Goal: Task Accomplishment & Management: Use online tool/utility

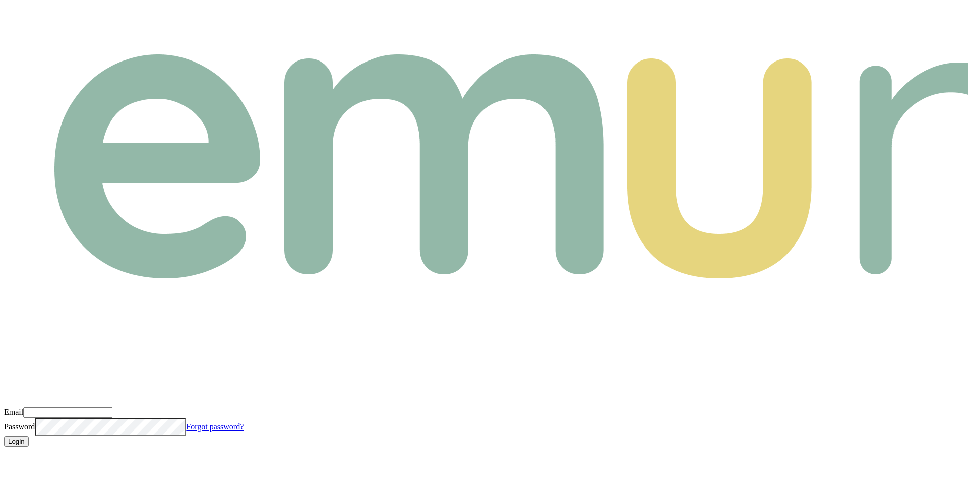
click at [112, 407] on input "Email" at bounding box center [67, 412] width 89 height 11
click at [4, 455] on com-1password-button at bounding box center [4, 455] width 0 height 0
type input "m@emumoney.com.au"
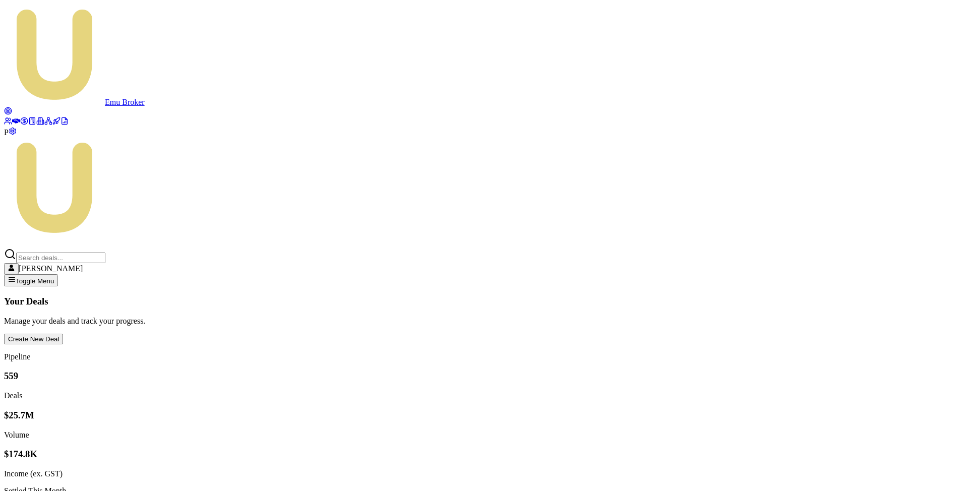
click at [9, 137] on span "P" at bounding box center [6, 132] width 5 height 9
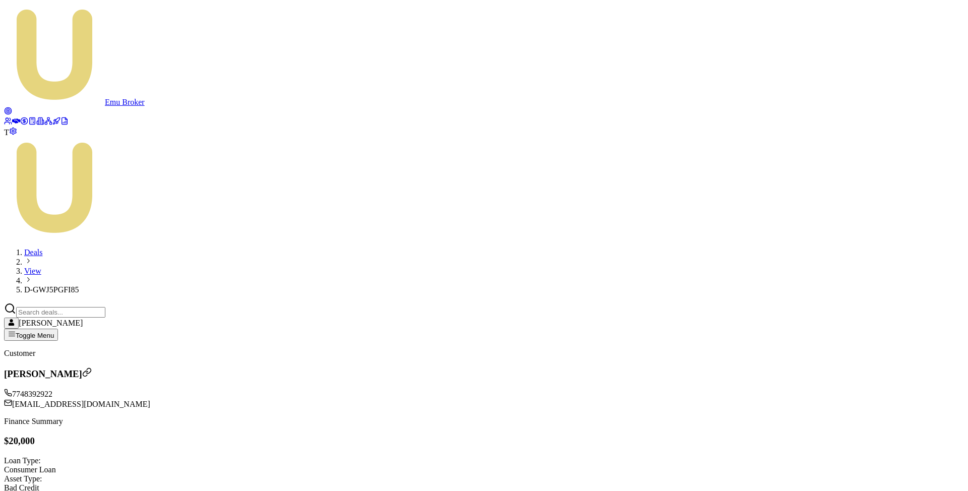
click at [141, 399] on div "[EMAIL_ADDRESS][DOMAIN_NAME]" at bounding box center [484, 404] width 960 height 10
copy div "[EMAIL_ADDRESS][DOMAIN_NAME]"
click at [12, 117] on icon at bounding box center [16, 121] width 8 height 8
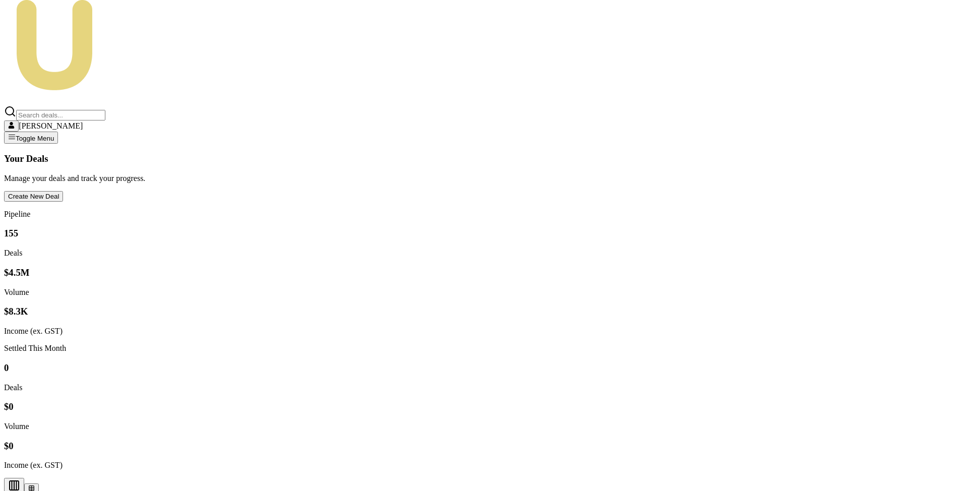
scroll to position [154, 0]
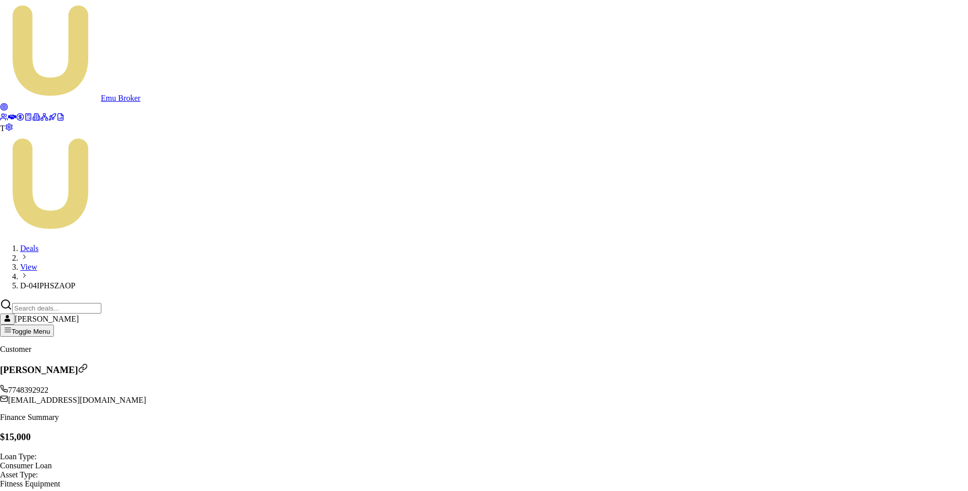
click at [431, 222] on body "Emu Broker T Deals View D-04IPHSZAOP Matt Leeburn Toggle Menu Customer Matt Tes…" at bounding box center [484, 387] width 968 height 775
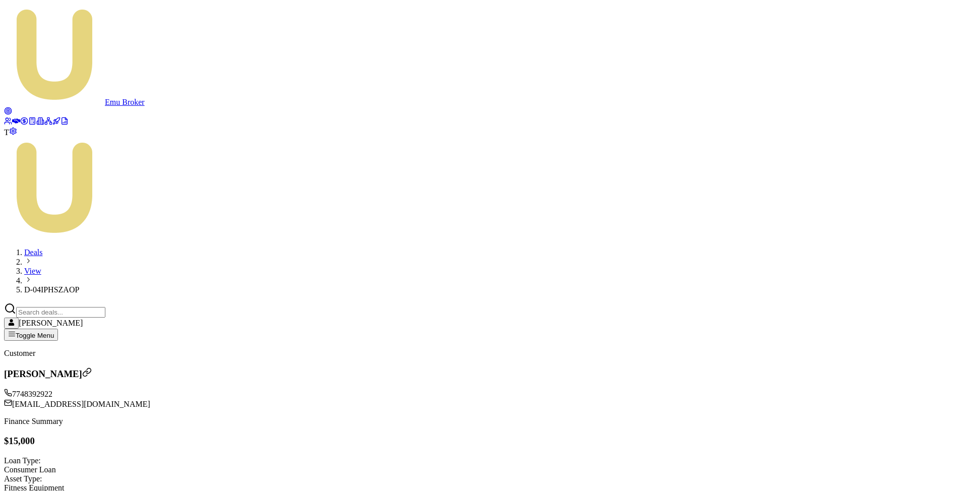
type textarea "Called client"
click at [14, 117] on icon at bounding box center [16, 121] width 8 height 8
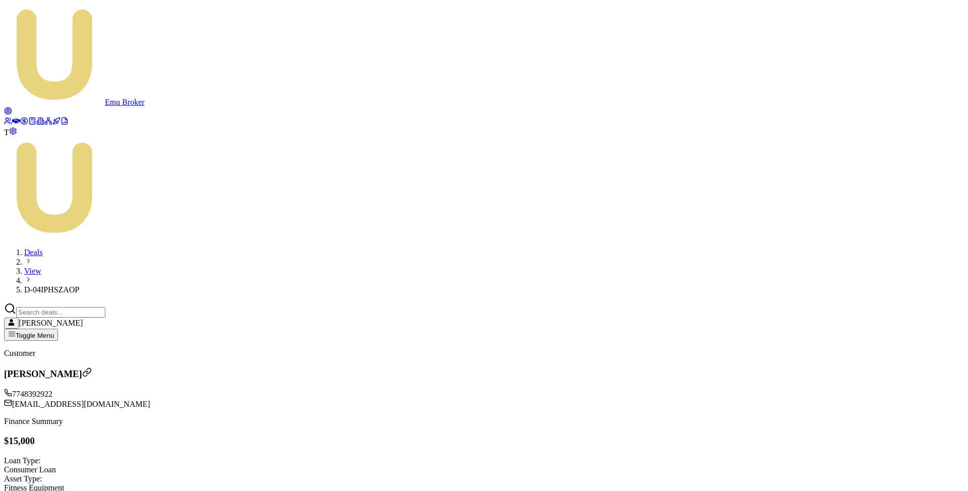
click at [20, 118] on link at bounding box center [16, 122] width 8 height 9
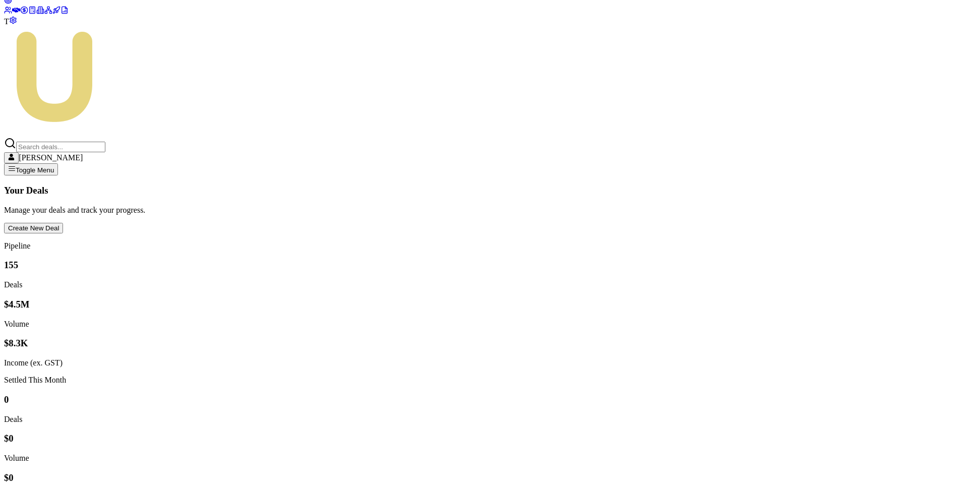
scroll to position [170, 0]
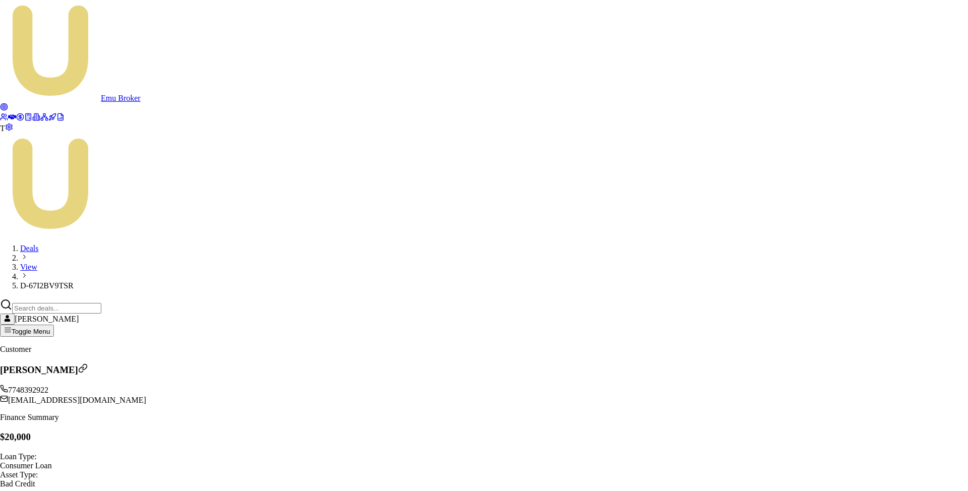
click at [486, 209] on body "Emu Broker T Deals View D-67I2BV9TSR [PERSON_NAME] Toggle Menu Customer Matt Te…" at bounding box center [484, 387] width 968 height 775
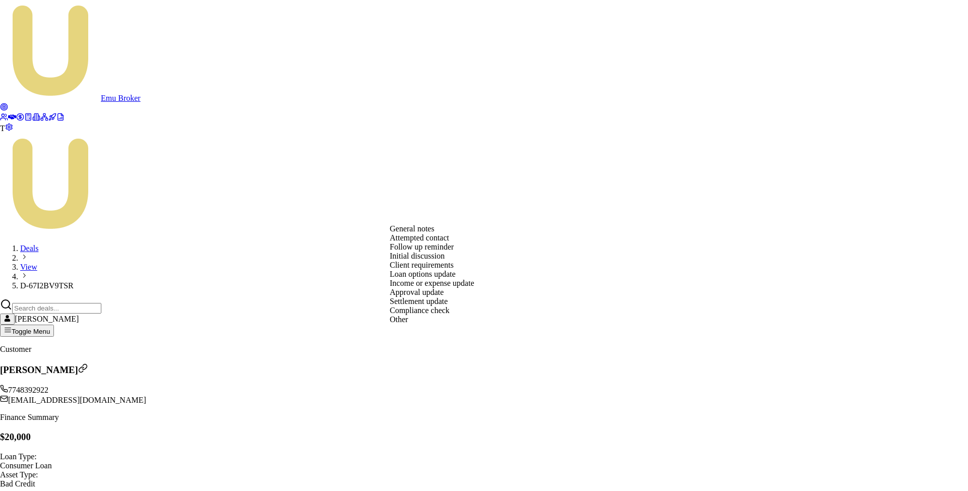
click at [502, 177] on body "Emu Broker T Deals View D-67I2BV9TSR Matt Leeburn Toggle Menu Customer Matt Tes…" at bounding box center [484, 387] width 968 height 775
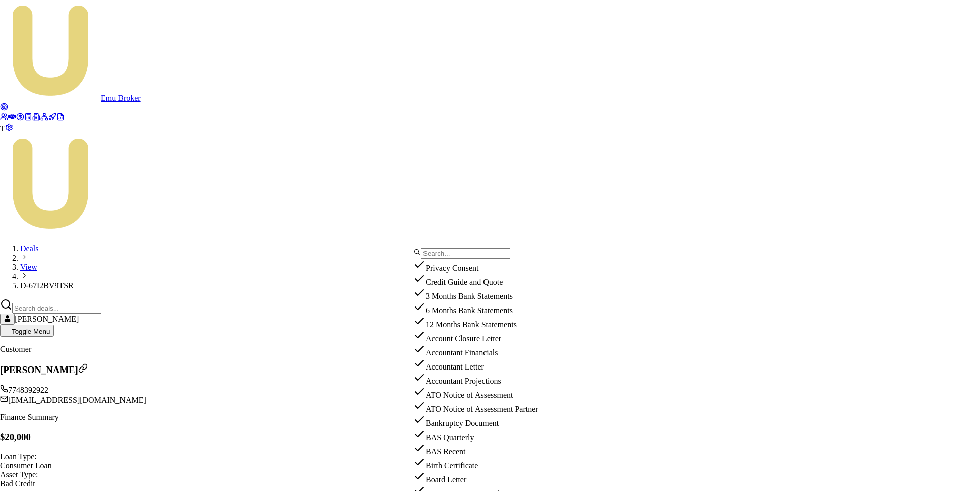
click at [466, 287] on div "Credit Guide and Quote" at bounding box center [479, 280] width 132 height 14
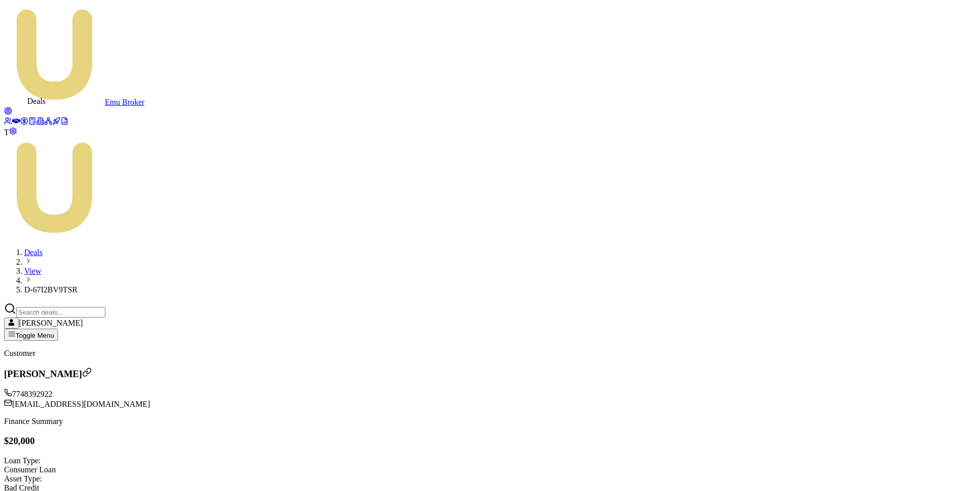
click at [14, 118] on icon at bounding box center [16, 120] width 8 height 5
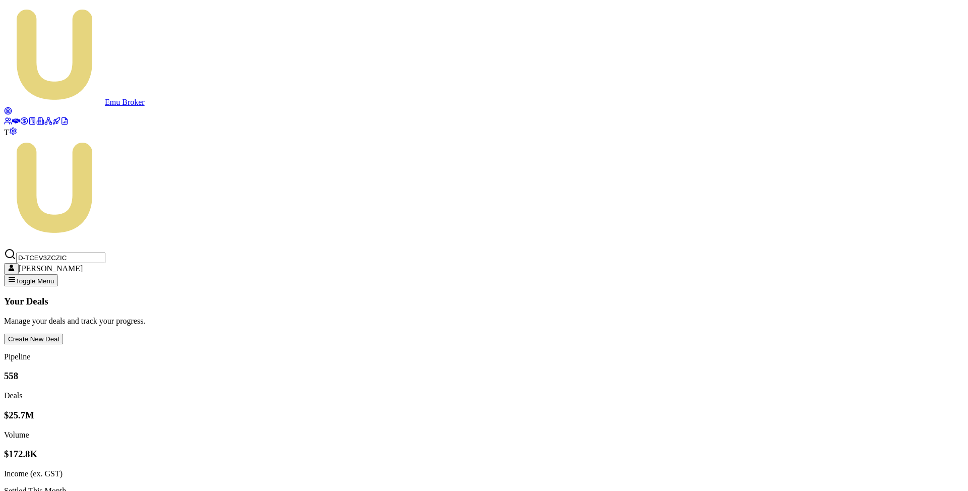
type input "D-TCEV3ZCZIC"
click at [21, 124] on circle at bounding box center [24, 120] width 7 height 7
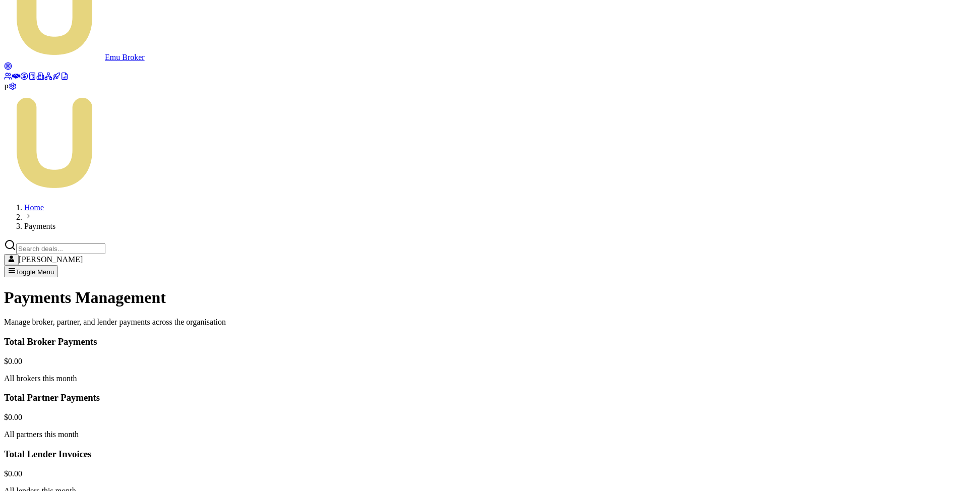
scroll to position [113, 0]
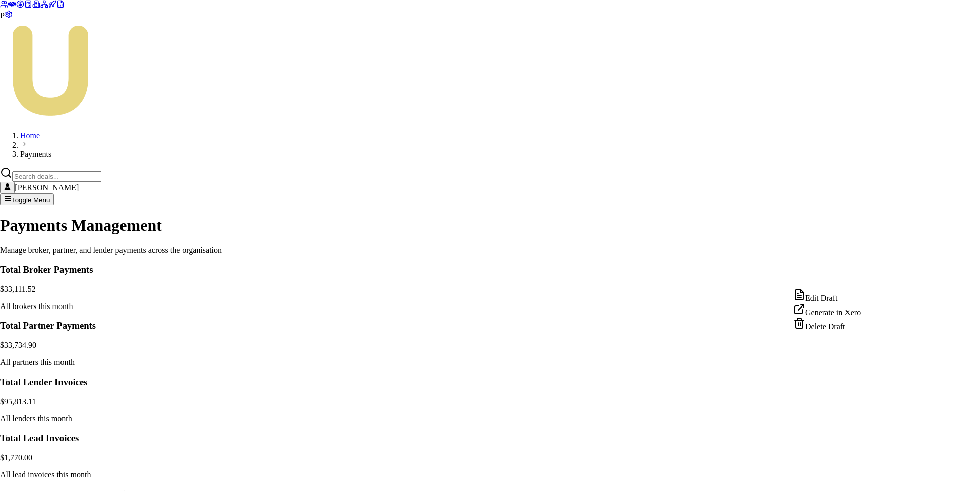
click at [865, 277] on html "Emu Broker P Home Payments [PERSON_NAME] Toggle Menu Payments Management Manage…" at bounding box center [484, 362] width 968 height 950
click at [845, 298] on div "Edit Draft" at bounding box center [827, 296] width 68 height 14
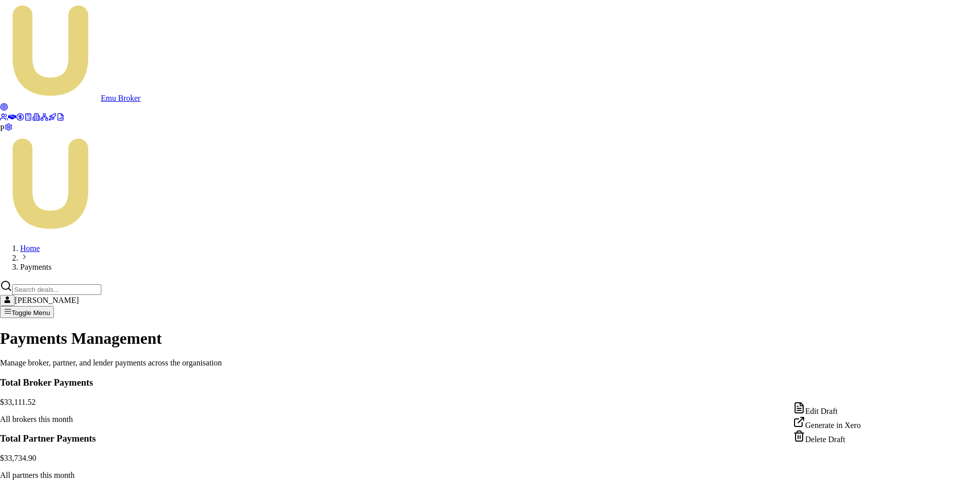
click at [866, 393] on html "Emu Broker P Home Payments [PERSON_NAME] Toggle Menu Payments Management Manage…" at bounding box center [484, 475] width 968 height 950
click at [835, 411] on div "Edit Draft" at bounding box center [827, 409] width 68 height 14
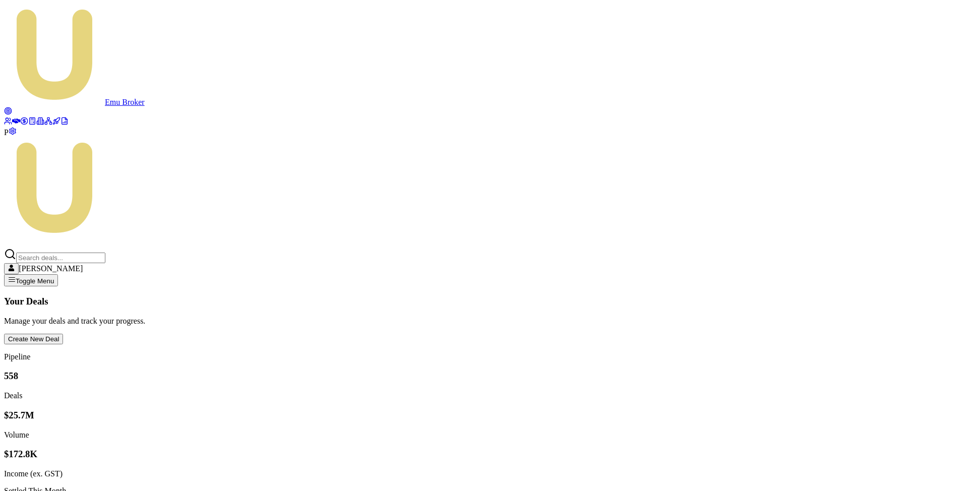
click at [24, 123] on icon at bounding box center [24, 121] width 0 height 4
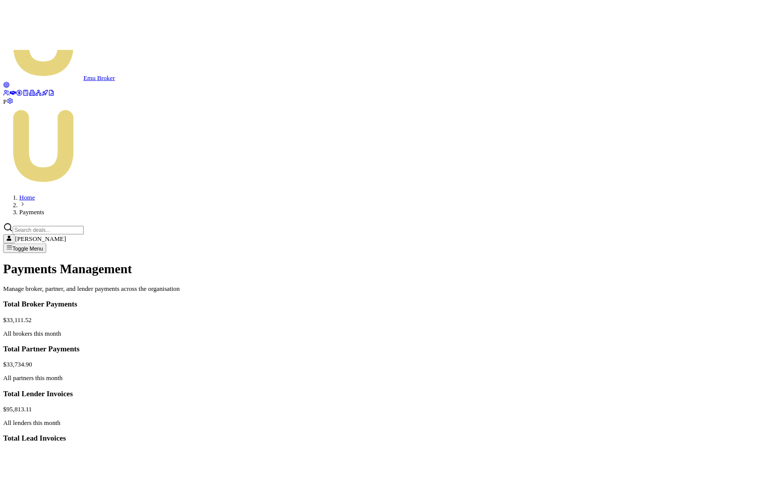
scroll to position [84, 0]
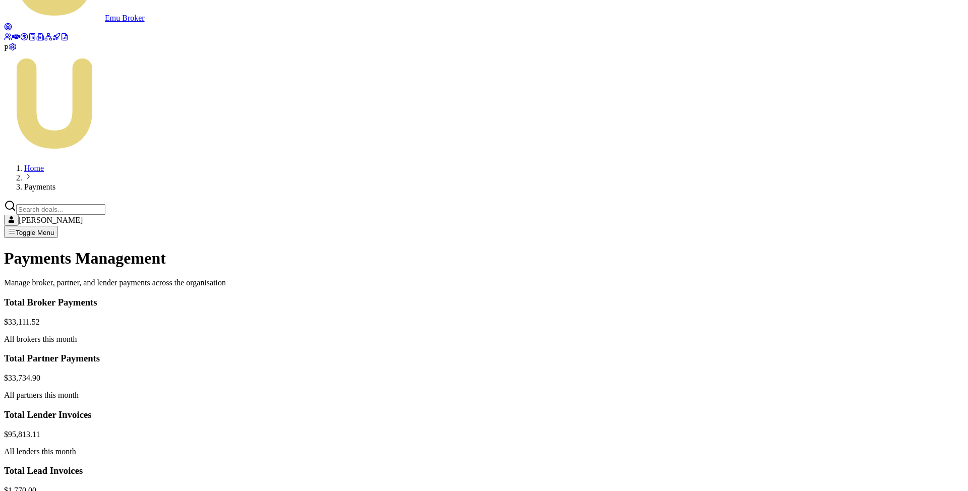
click at [867, 307] on html "Emu Broker P Home Payments Matt Leeburn Toggle Menu Payments Management Manage …" at bounding box center [484, 393] width 968 height 954
click at [871, 309] on html "Emu Broker P Home Payments Matt Leeburn Toggle Menu Payments Management Manage …" at bounding box center [484, 393] width 968 height 954
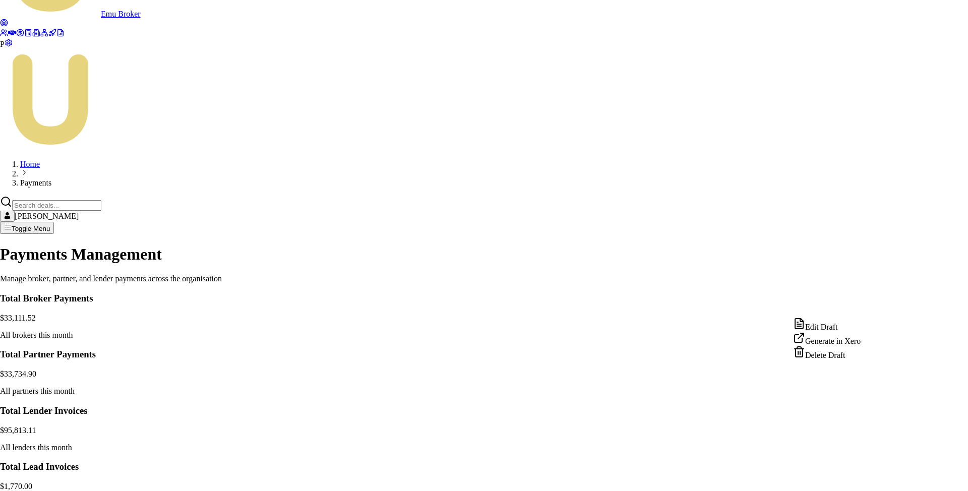
click at [840, 346] on div "Generate in Xero" at bounding box center [827, 339] width 68 height 14
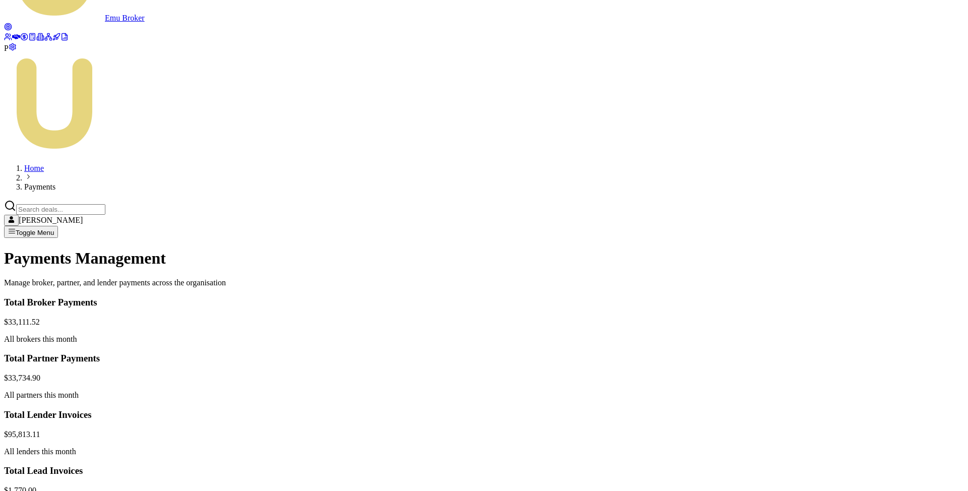
click at [865, 306] on html "Emu Broker P Home Payments Matt Leeburn Toggle Menu Payments Management Manage …" at bounding box center [484, 393] width 968 height 954
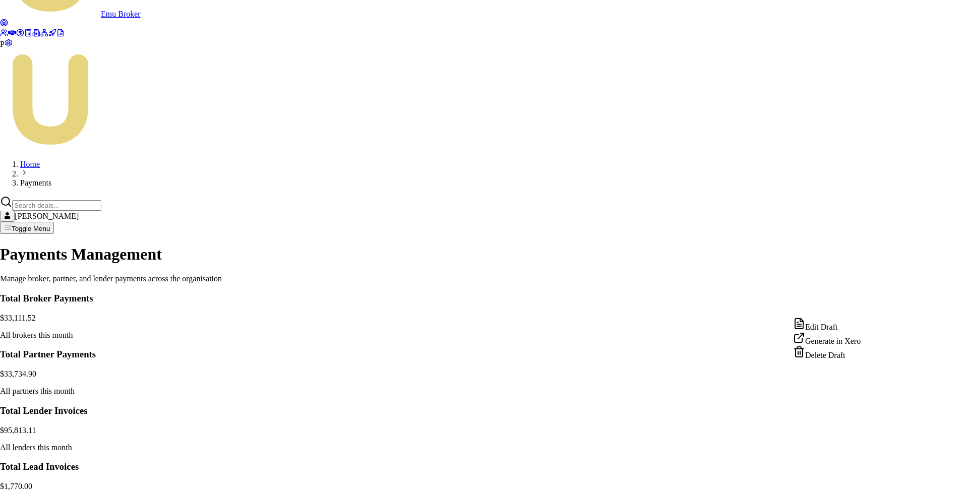
click at [827, 306] on html "Emu Broker P Home Payments Matt Leeburn Toggle Menu Payments Management Manage …" at bounding box center [484, 391] width 968 height 950
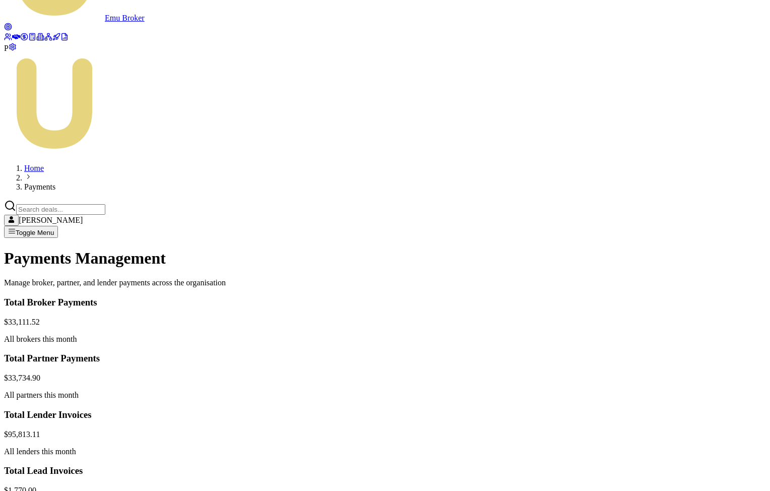
click at [687, 308] on html "Emu Broker P Home Payments Matt Leeburn Toggle Menu Payments Management Manage …" at bounding box center [385, 393] width 770 height 954
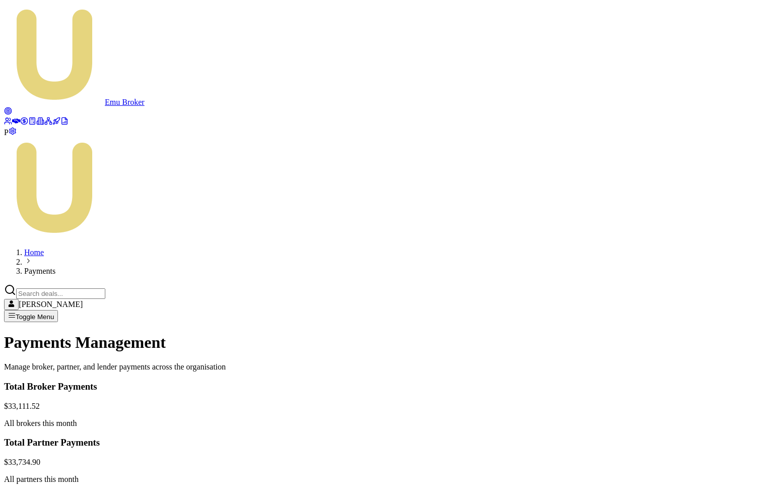
click at [685, 390] on html "Emu Broker P Home Payments [PERSON_NAME] Toggle Menu Payments Management Manage…" at bounding box center [385, 477] width 770 height 954
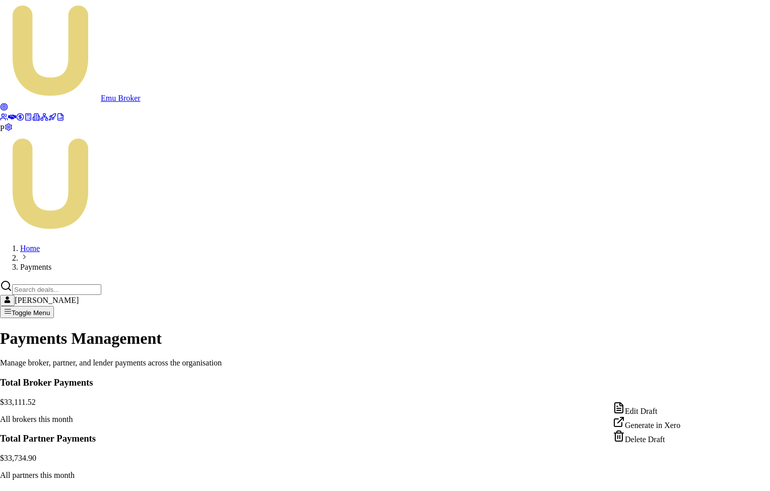
click at [659, 426] on div "Generate in Xero" at bounding box center [647, 423] width 68 height 14
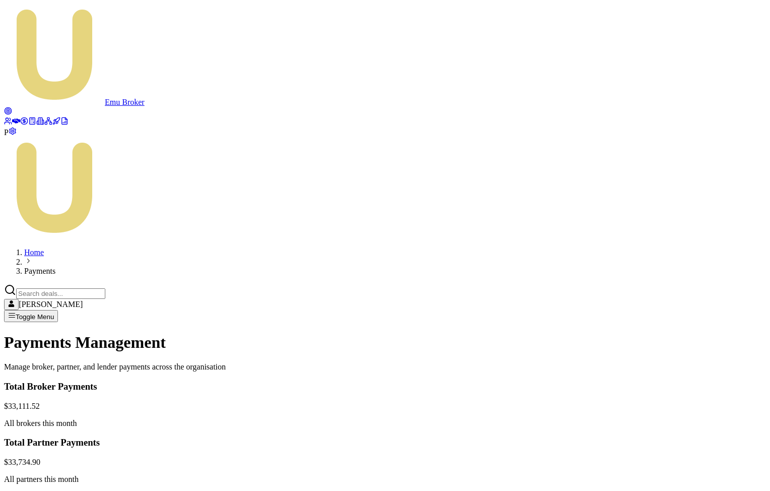
scroll to position [56, 0]
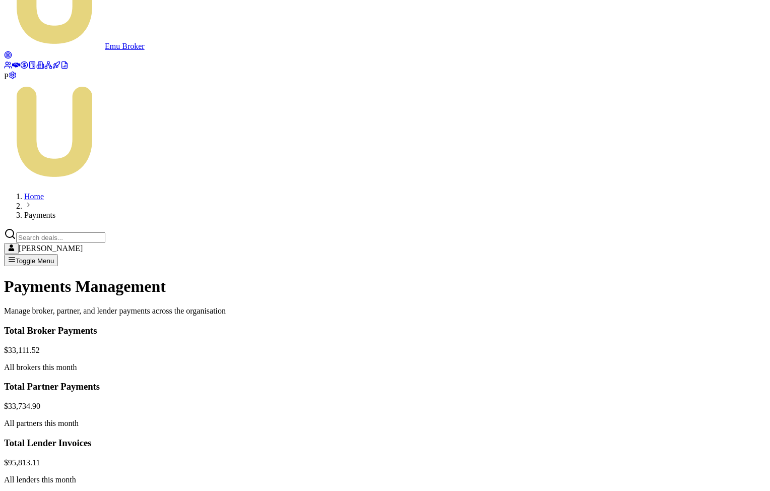
click at [687, 335] on html "Emu Broker P Home Payments [PERSON_NAME] Toggle Menu Payments Management Manage…" at bounding box center [385, 421] width 770 height 954
click at [687, 332] on html "Emu Broker P Home Payments Matt Leeburn Toggle Menu Payments Management Manage …" at bounding box center [385, 421] width 770 height 954
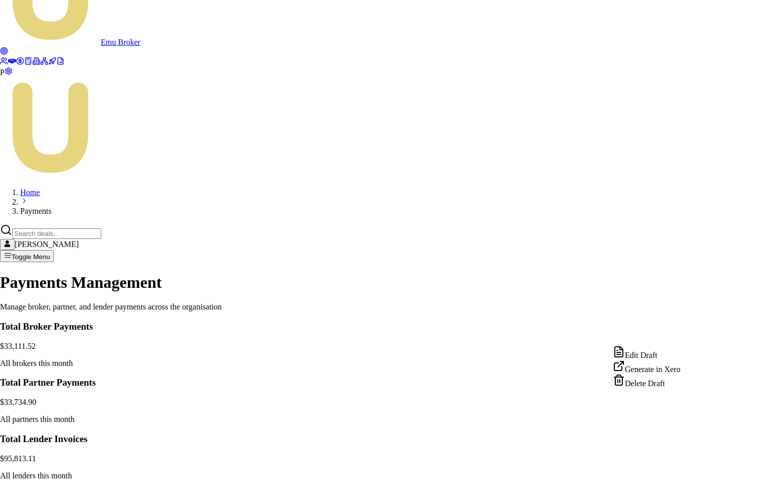
click at [681, 337] on html "Emu Broker P Home Payments Matt Leeburn Toggle Menu Payments Management Manage …" at bounding box center [385, 419] width 770 height 950
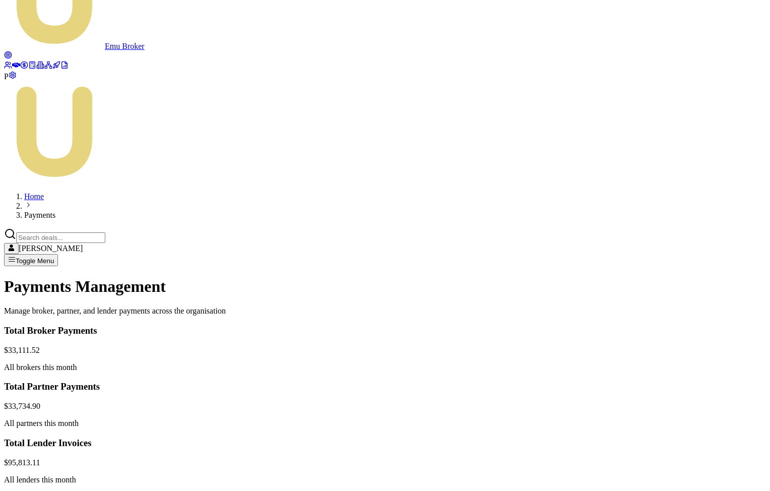
click at [684, 339] on html "Emu Broker P Home Payments Matt Leeburn Toggle Menu Payments Management Manage …" at bounding box center [385, 421] width 770 height 954
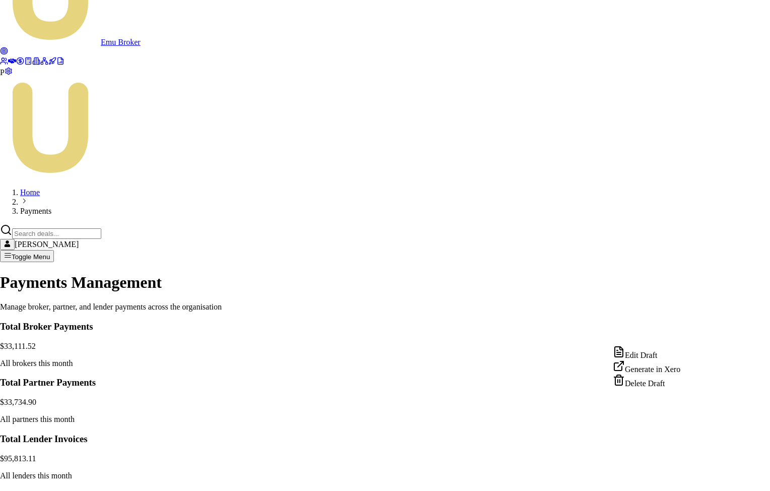
click at [681, 354] on div "Edit Draft" at bounding box center [647, 353] width 68 height 14
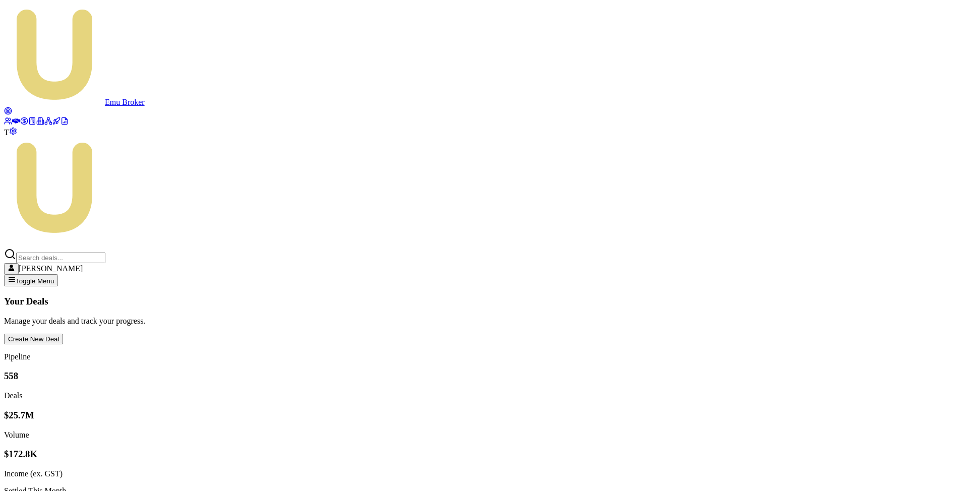
click at [11, 135] on icon at bounding box center [13, 131] width 8 height 8
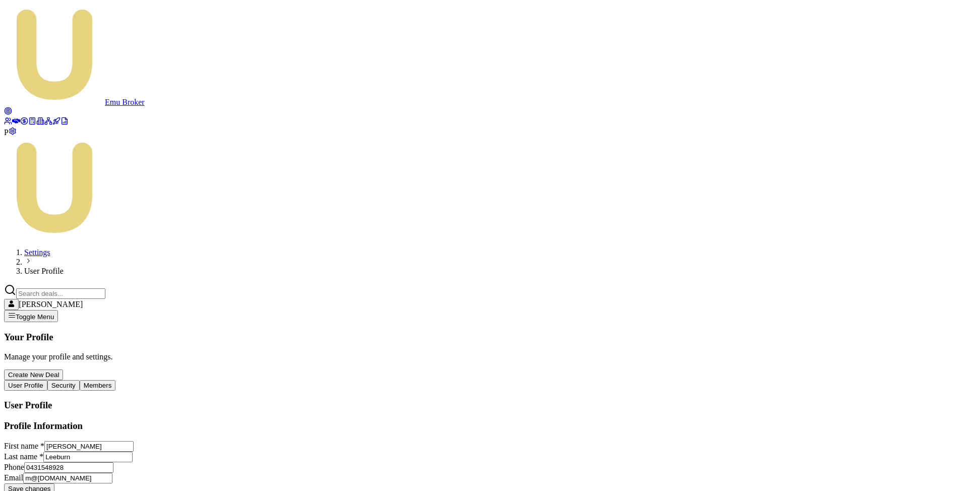
click at [116, 380] on button "Members" at bounding box center [98, 385] width 36 height 11
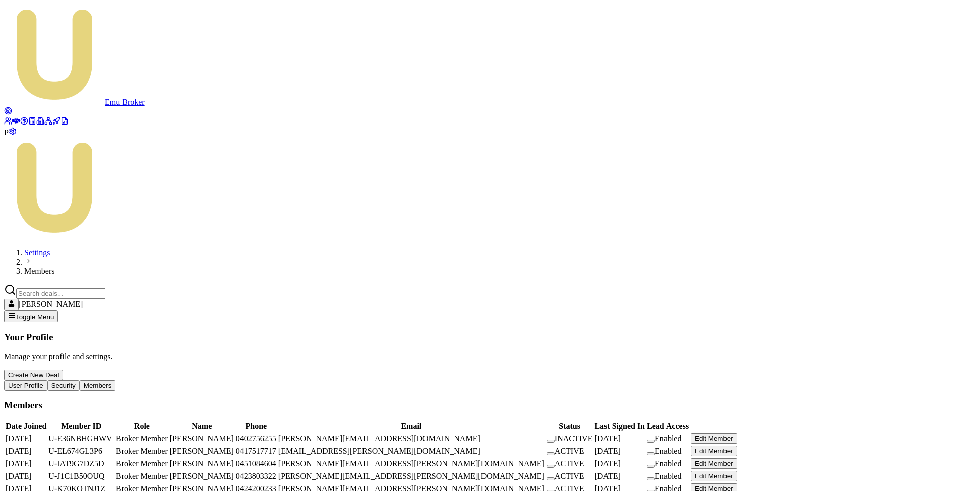
copy td "U-U6ELXVCWMB"
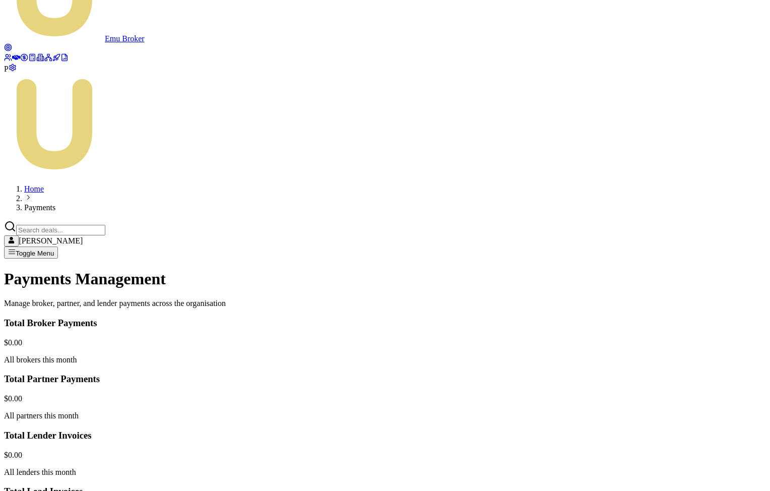
scroll to position [113, 0]
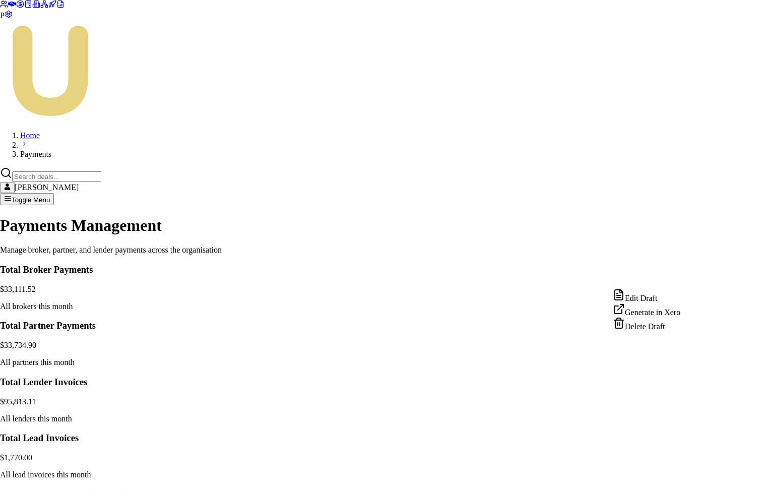
click at [682, 278] on html "Emu Broker P Home Payments [PERSON_NAME] Toggle Menu Payments Management Manage…" at bounding box center [385, 362] width 770 height 950
click at [688, 276] on html "Emu Broker P Home Payments [PERSON_NAME] Toggle Menu Payments Management Manage…" at bounding box center [385, 362] width 770 height 950
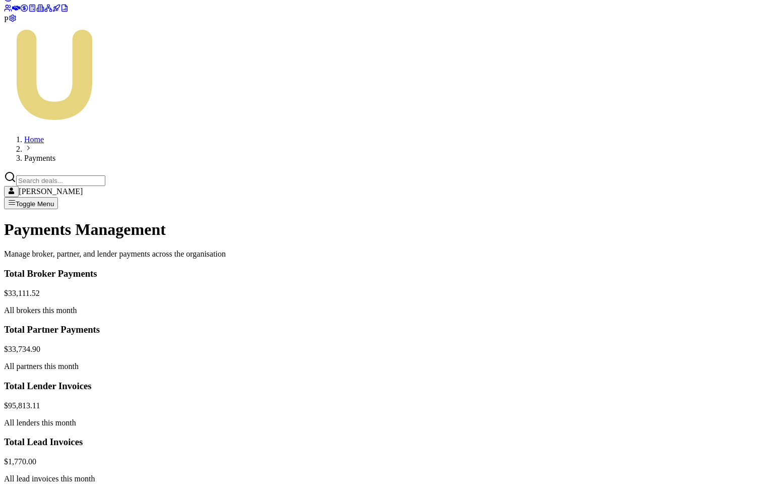
click at [688, 279] on html "Emu Broker P Home Payments [PERSON_NAME] Toggle Menu Payments Management Manage…" at bounding box center [385, 364] width 770 height 954
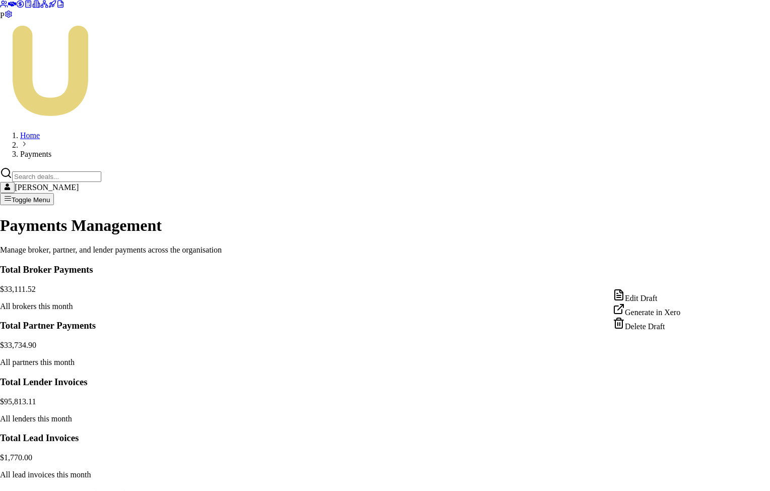
click at [675, 313] on div "Generate in Xero" at bounding box center [647, 310] width 68 height 14
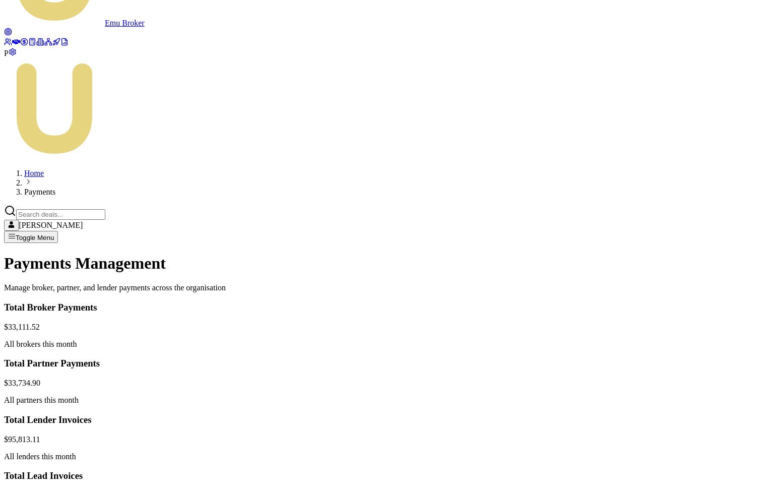
scroll to position [112, 0]
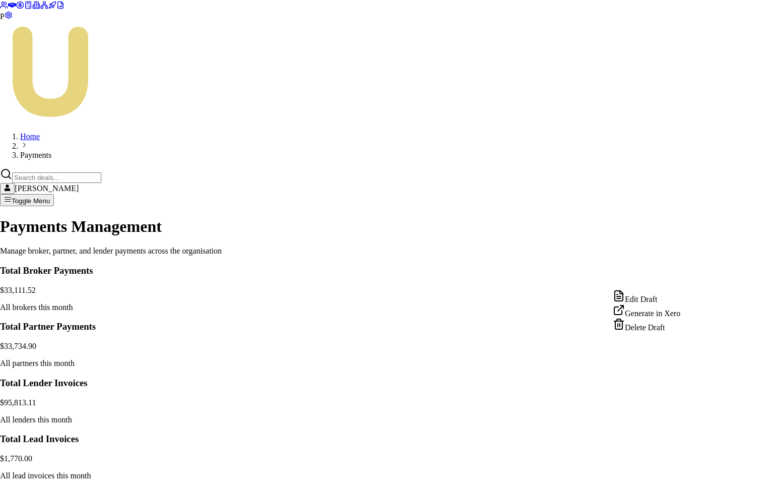
click at [686, 280] on html "Emu Broker P Home Payments [PERSON_NAME] Toggle Menu Payments Management Manage…" at bounding box center [385, 363] width 770 height 950
click at [654, 316] on div "Generate in Xero" at bounding box center [647, 311] width 68 height 14
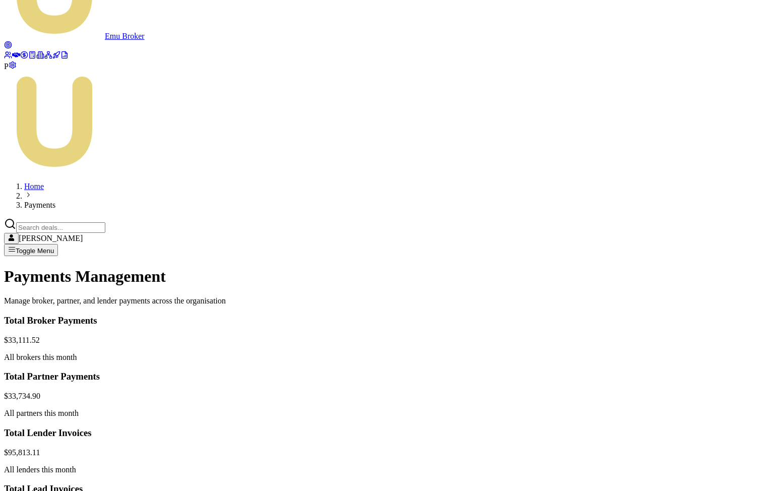
scroll to position [101, 0]
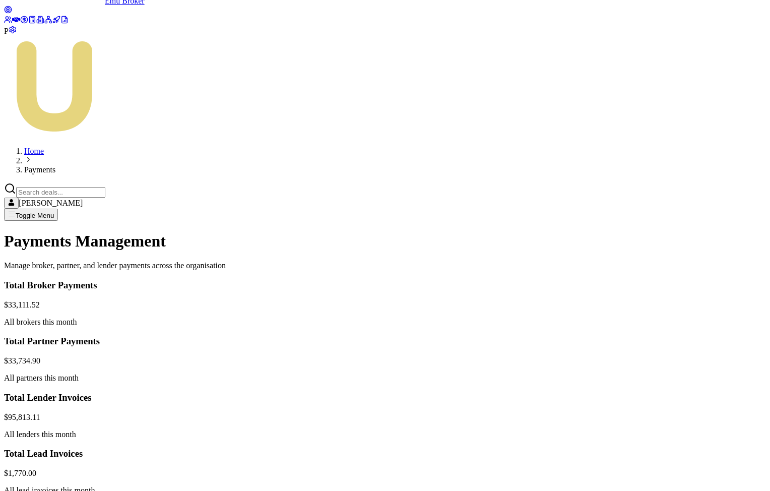
click at [689, 288] on html "Emu Broker P Home Payments [PERSON_NAME] Toggle Menu Payments Management Manage…" at bounding box center [385, 376] width 770 height 954
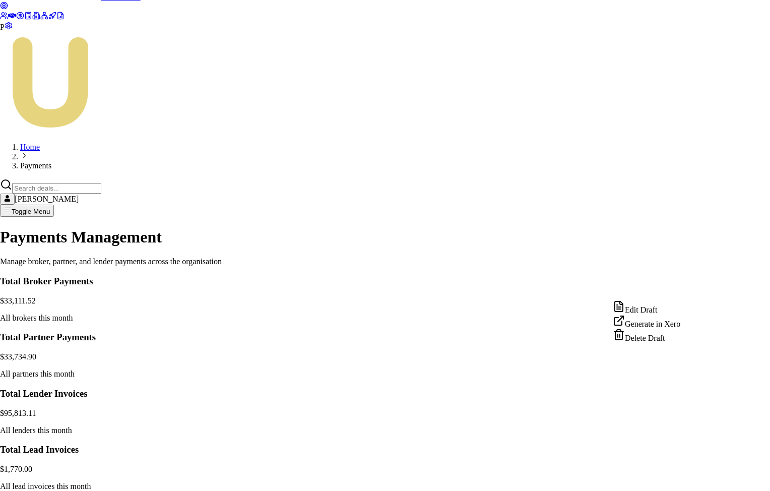
click at [658, 328] on div "Generate in Xero" at bounding box center [647, 322] width 68 height 14
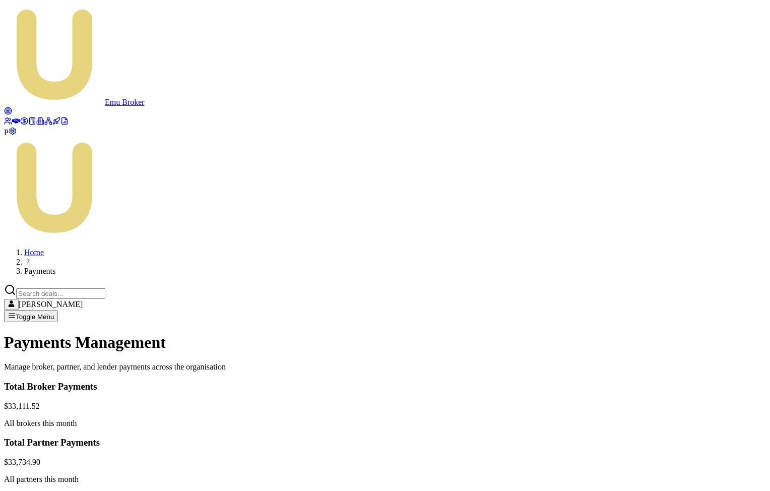
click at [686, 391] on html "Emu Broker P Home Payments [PERSON_NAME] Toggle Menu Payments Management Manage…" at bounding box center [385, 477] width 770 height 954
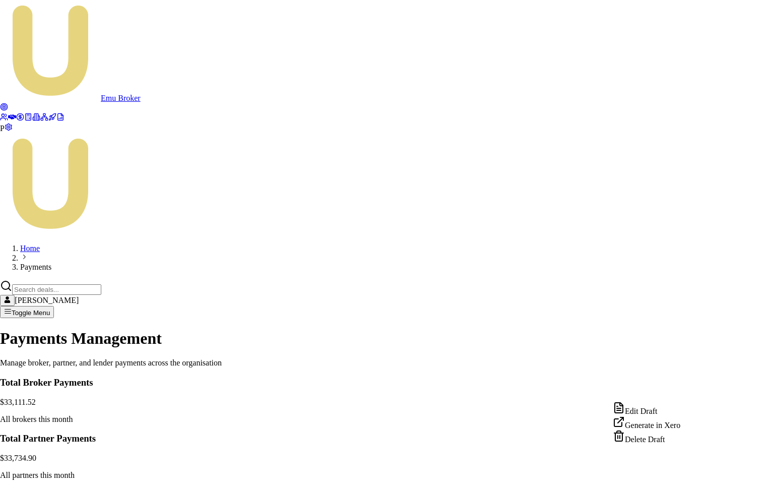
click at [658, 428] on div "Generate in Xero" at bounding box center [647, 423] width 68 height 14
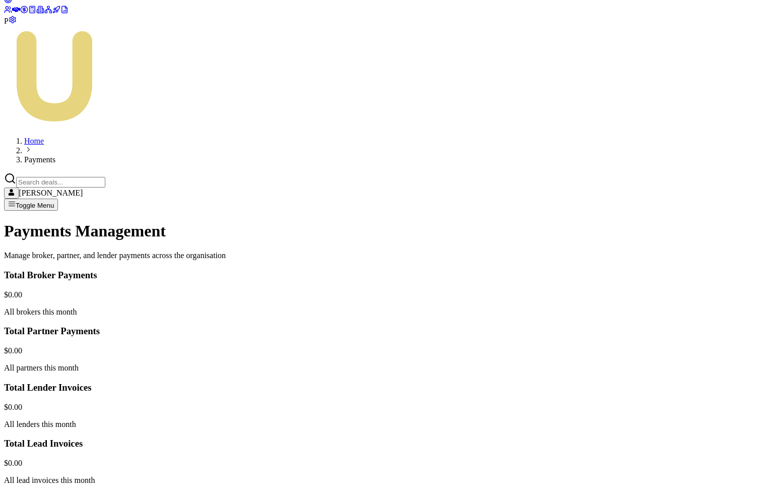
scroll to position [113, 0]
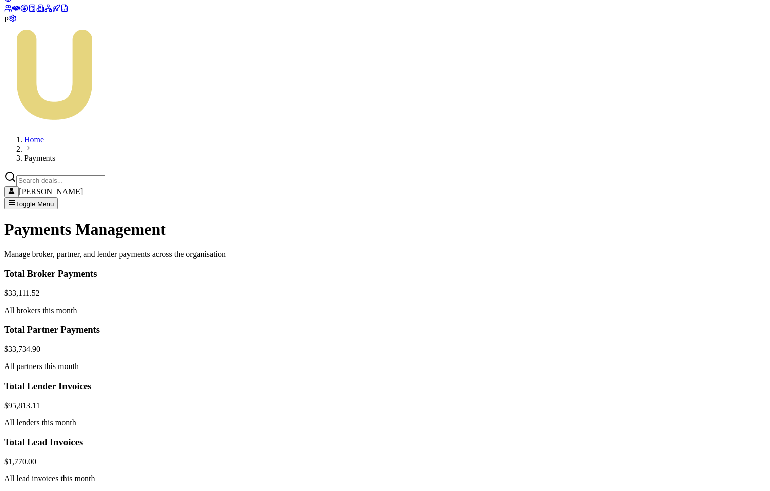
click at [682, 280] on html "Emu Broker P Home Payments [PERSON_NAME] Toggle Menu Payments Management Manage…" at bounding box center [385, 364] width 770 height 954
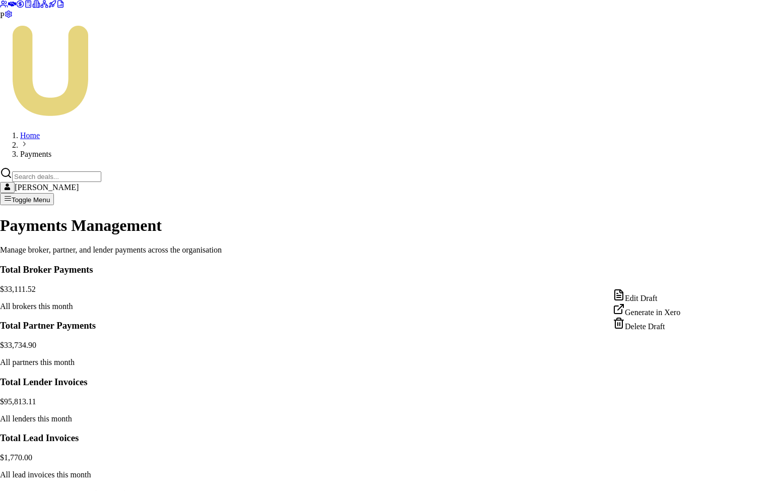
click at [660, 314] on div "Generate in Xero" at bounding box center [647, 310] width 68 height 14
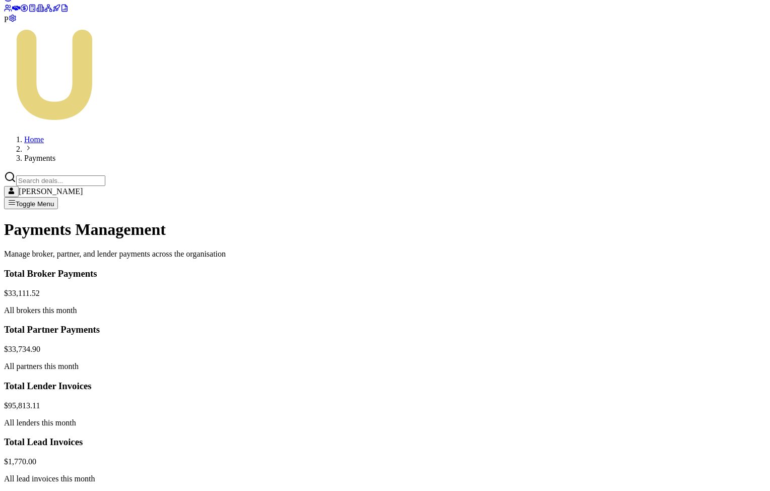
scroll to position [0, 0]
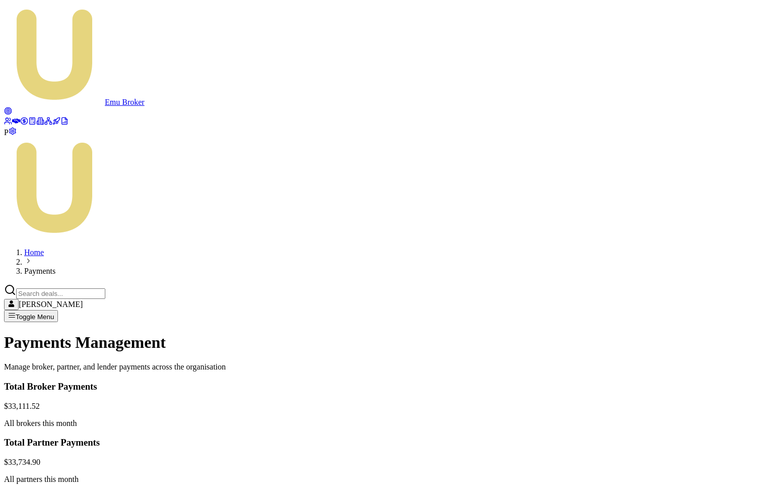
click at [689, 394] on html "Emu Broker P Home Payments [PERSON_NAME] Toggle Menu Payments Management Manage…" at bounding box center [385, 477] width 770 height 954
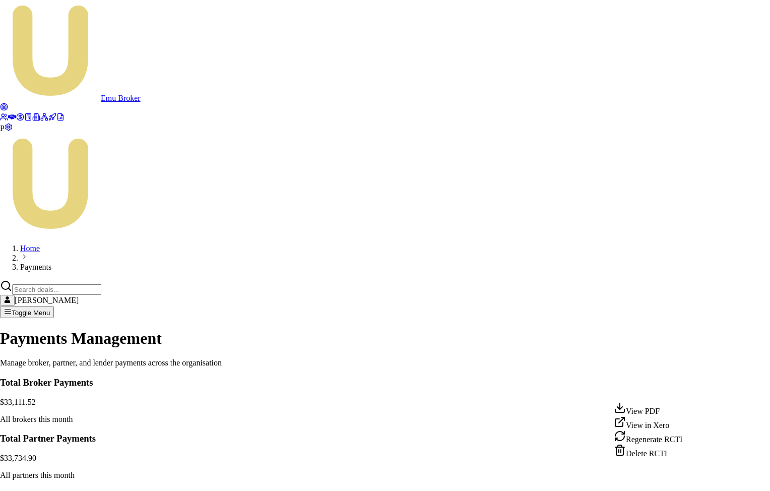
click at [655, 413] on div "View PDF" at bounding box center [648, 409] width 69 height 14
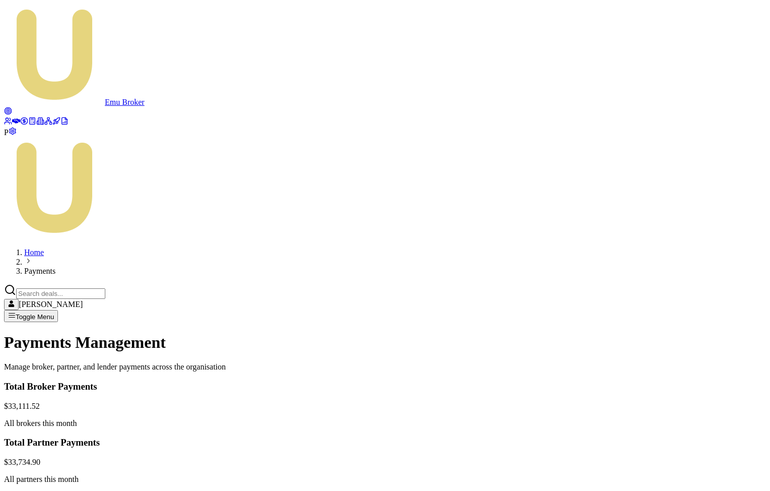
click at [690, 395] on html "Emu Broker P Home Payments Matt Leeburn Toggle Menu Payments Management Manage …" at bounding box center [385, 477] width 770 height 954
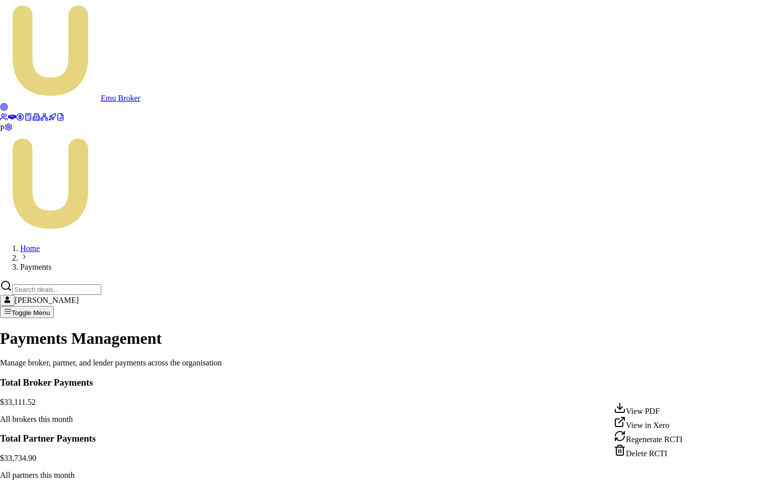
click at [650, 458] on div "Delete RCTI" at bounding box center [648, 451] width 69 height 14
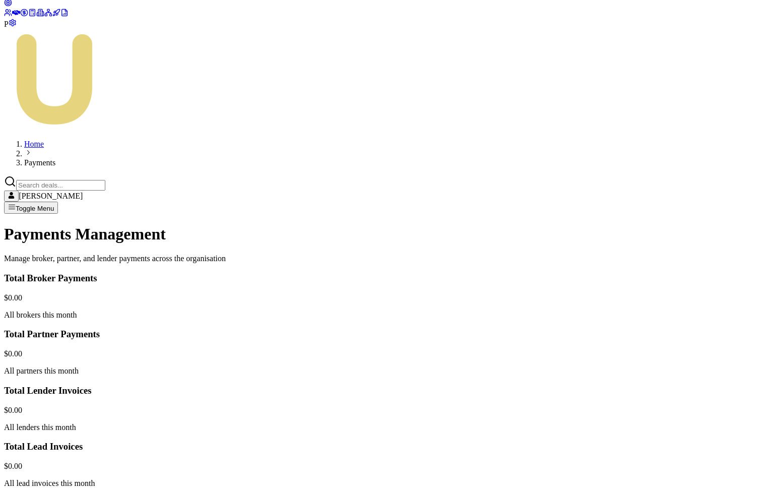
scroll to position [113, 0]
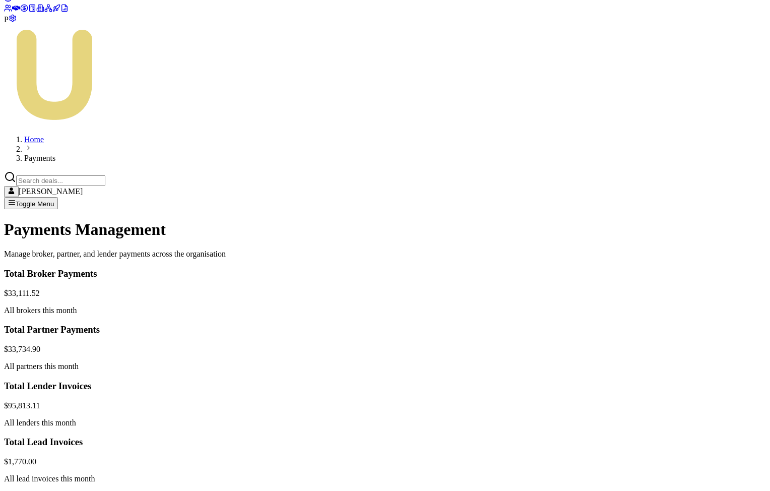
click at [688, 279] on html "Emu Broker P Home Payments [PERSON_NAME] Toggle Menu Payments Management Manage…" at bounding box center [385, 364] width 770 height 954
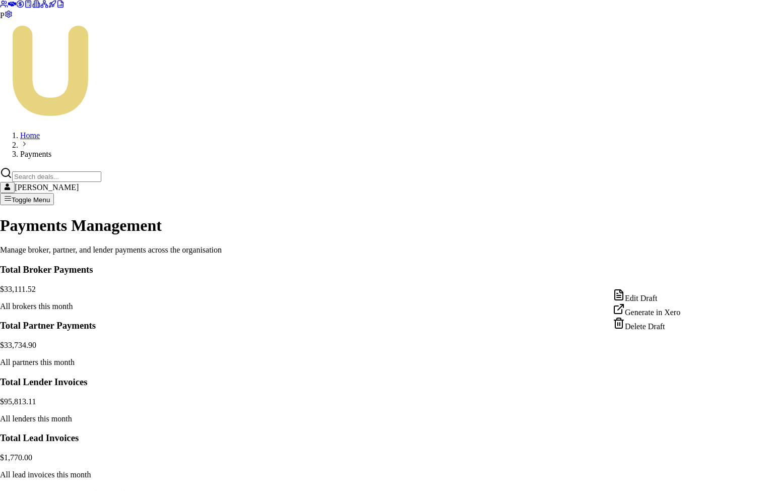
click at [655, 316] on div "Generate in Xero" at bounding box center [647, 310] width 68 height 14
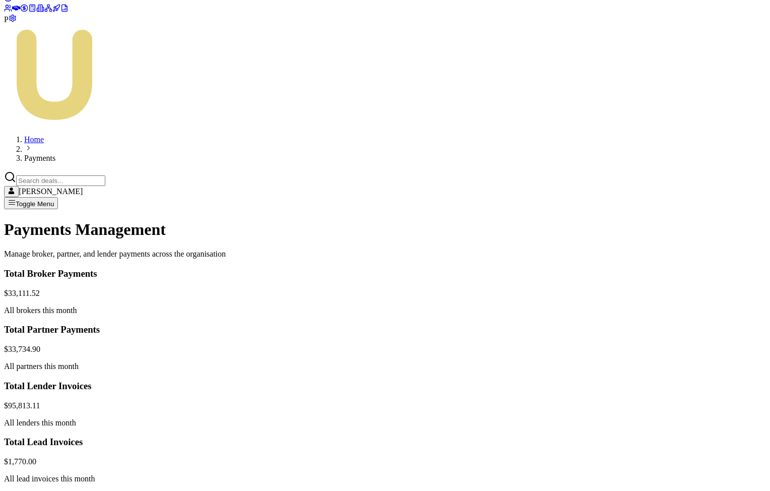
scroll to position [0, 0]
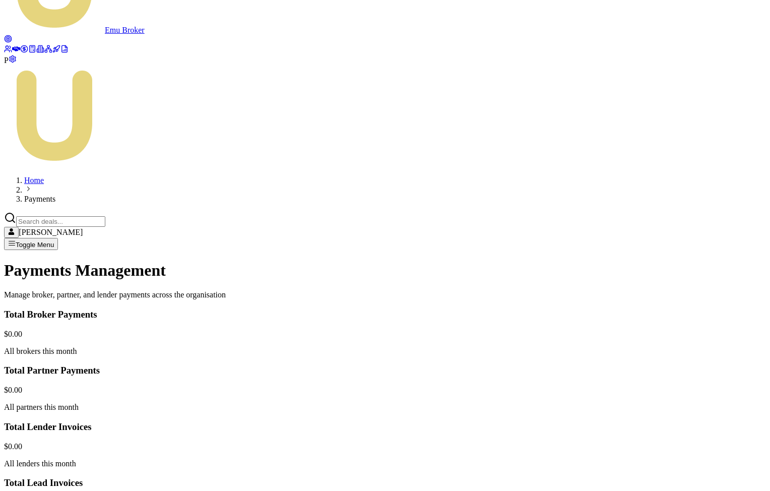
scroll to position [113, 0]
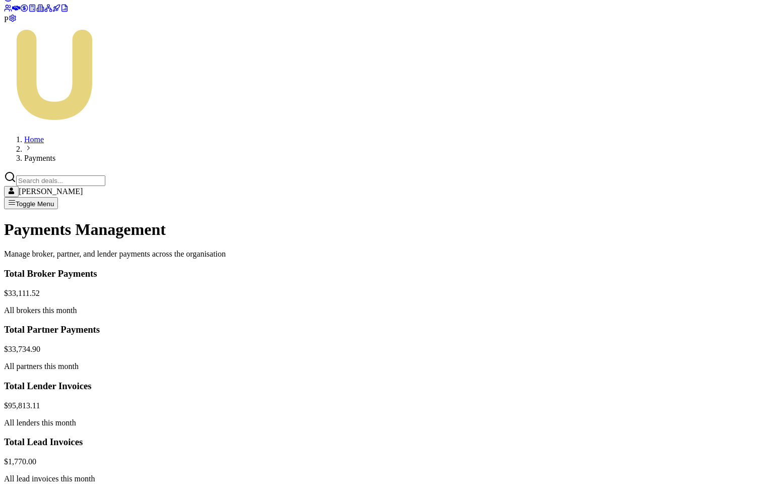
click at [686, 278] on html "Emu Broker P Home Payments [PERSON_NAME] Toggle Menu Payments Management Manage…" at bounding box center [385, 364] width 770 height 954
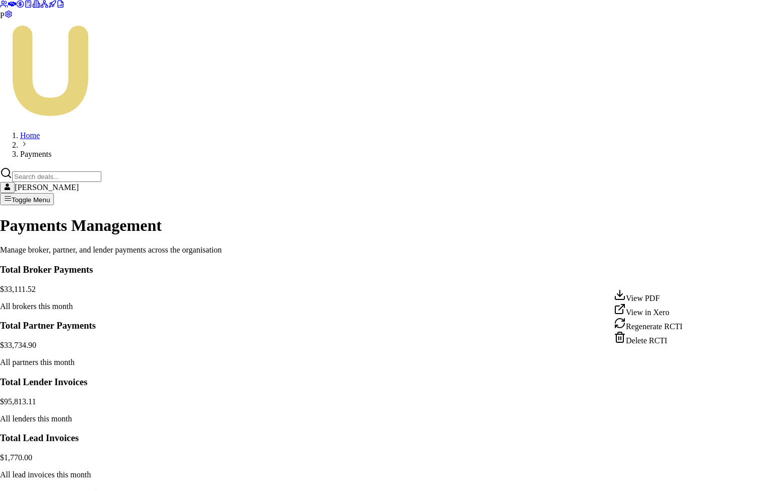
click at [687, 277] on html "Emu Broker P Home Payments [PERSON_NAME] Toggle Menu Payments Management Manage…" at bounding box center [385, 362] width 770 height 950
click at [687, 279] on html "Emu Broker P Home Payments Matt Leeburn Toggle Menu Payments Management Manage …" at bounding box center [385, 362] width 770 height 950
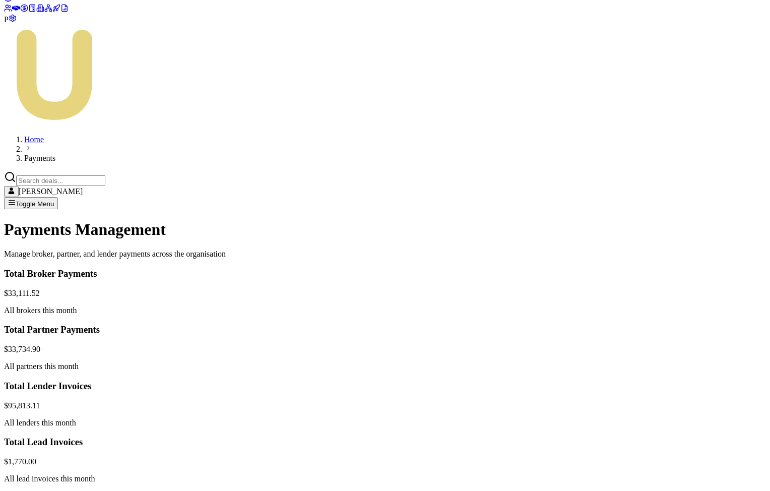
click at [688, 279] on html "Emu Broker P Home Payments Matt Leeburn Toggle Menu Payments Management Manage …" at bounding box center [385, 364] width 770 height 954
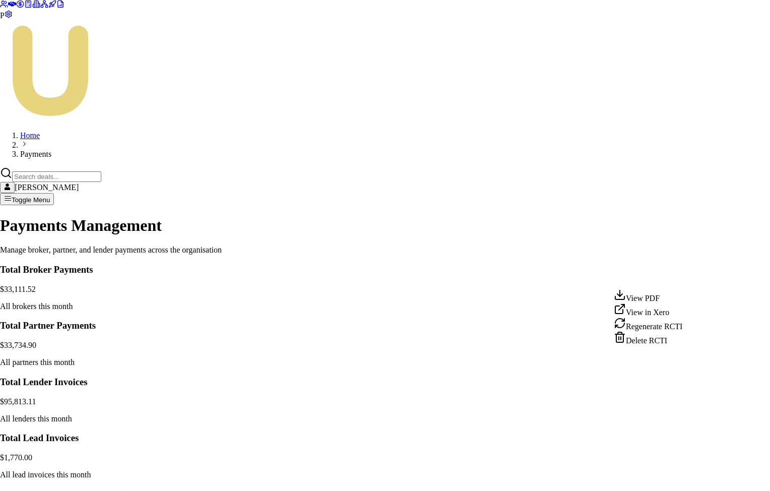
click at [654, 345] on div "Delete RCTI" at bounding box center [648, 338] width 69 height 14
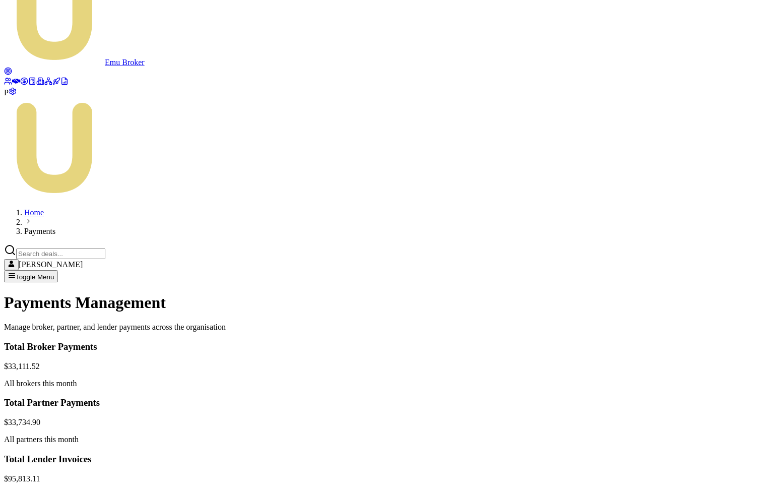
scroll to position [48, 0]
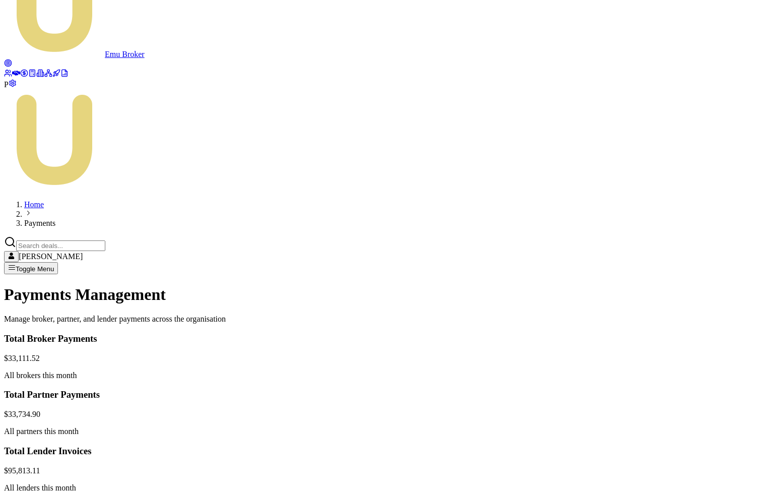
click at [684, 344] on html "Emu Broker P Home Payments Matt Leeburn Toggle Menu Payments Management Manage …" at bounding box center [385, 429] width 770 height 954
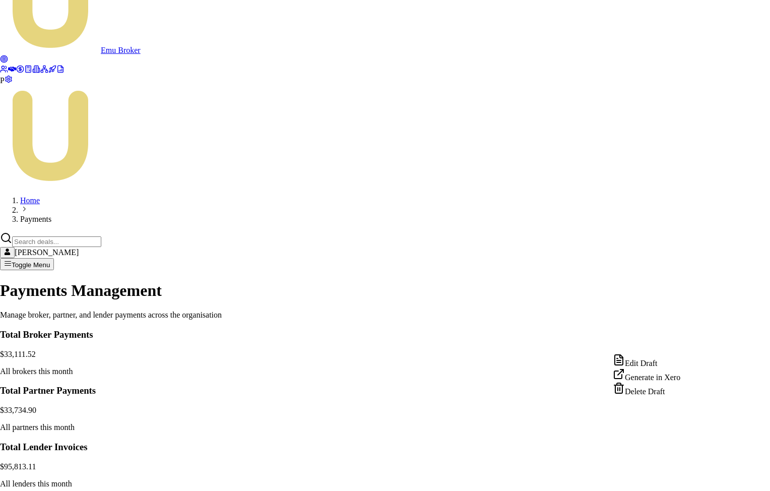
click at [663, 380] on div "Generate in Xero" at bounding box center [647, 375] width 68 height 14
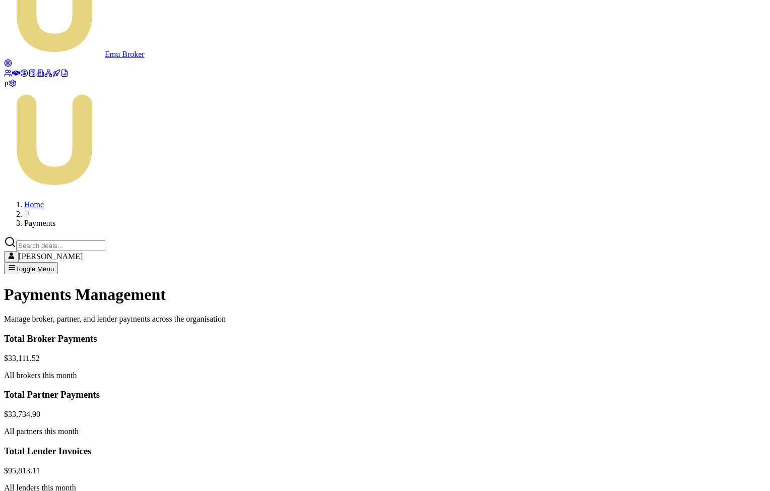
scroll to position [0, 0]
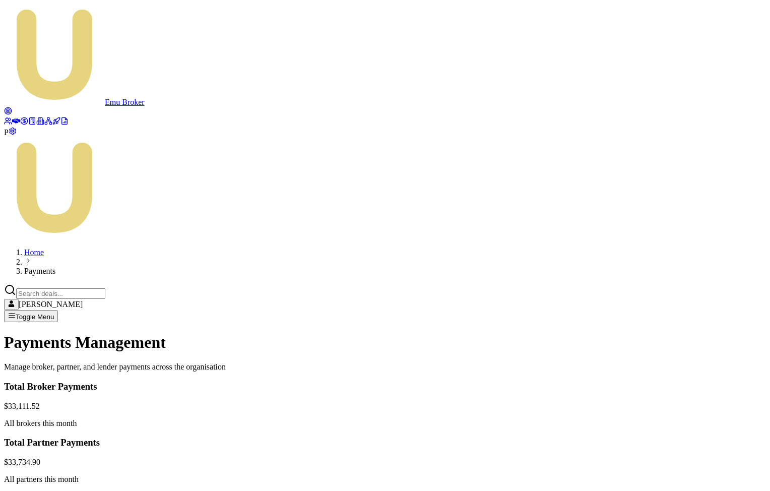
click at [685, 390] on html "Emu Broker P Home Payments Matt Leeburn Toggle Menu Payments Management Manage …" at bounding box center [385, 477] width 770 height 954
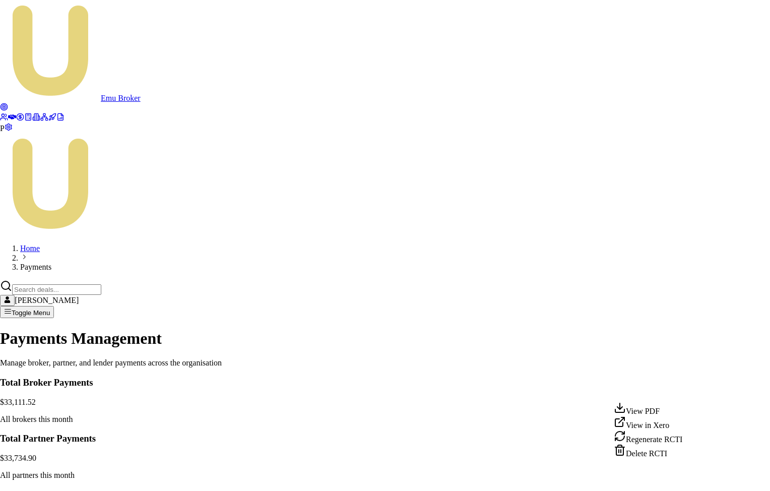
click at [662, 411] on div "View PDF" at bounding box center [648, 409] width 69 height 14
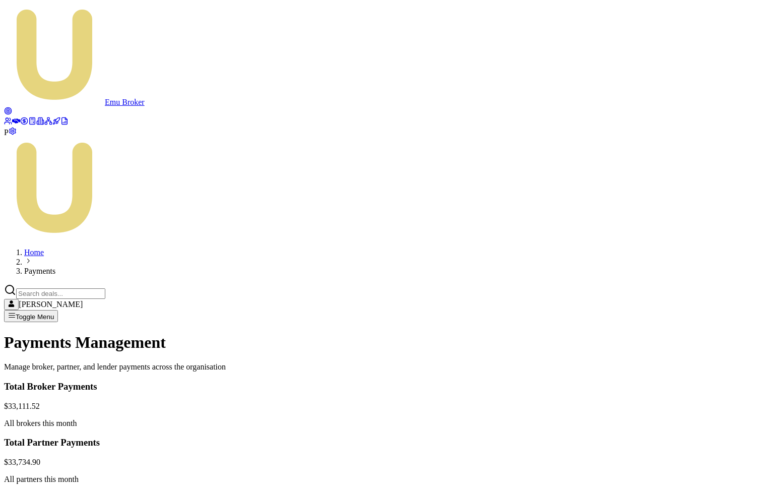
drag, startPoint x: 506, startPoint y: 338, endPoint x: 521, endPoint y: 339, distance: 15.6
copy div "1,188"
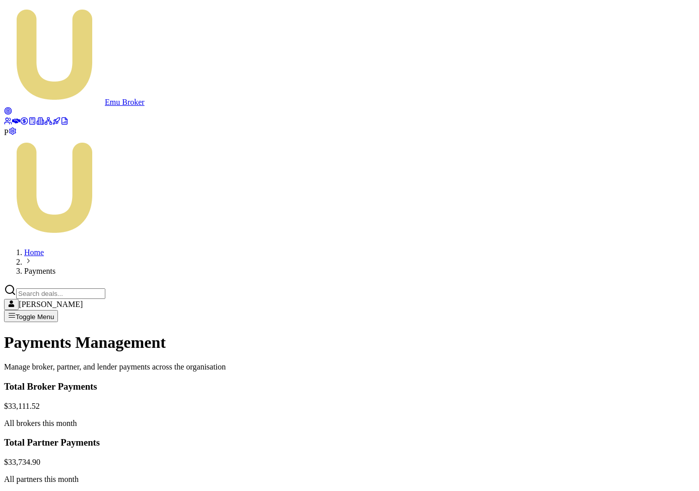
click at [10, 109] on circle at bounding box center [8, 111] width 4 height 4
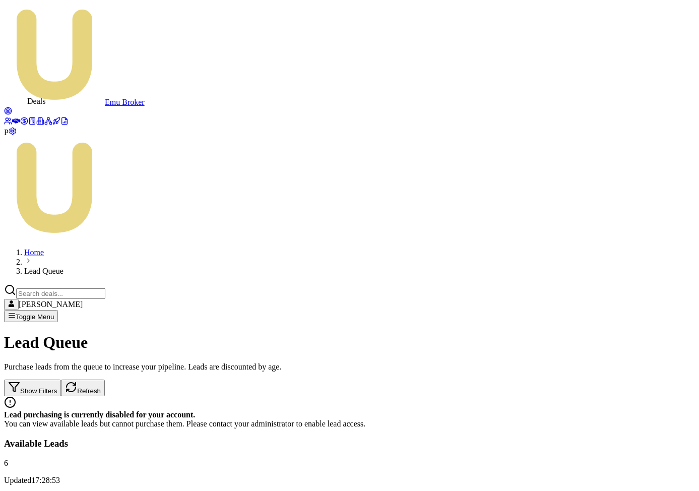
click at [13, 117] on icon at bounding box center [16, 121] width 8 height 8
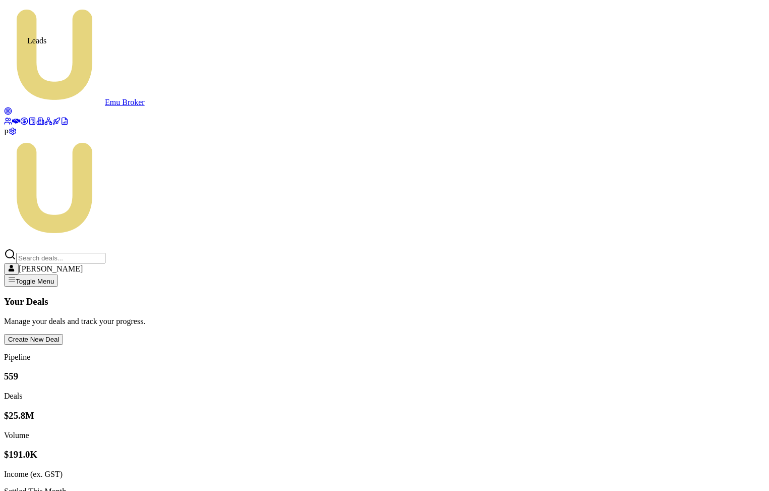
click at [10, 109] on circle at bounding box center [8, 111] width 4 height 4
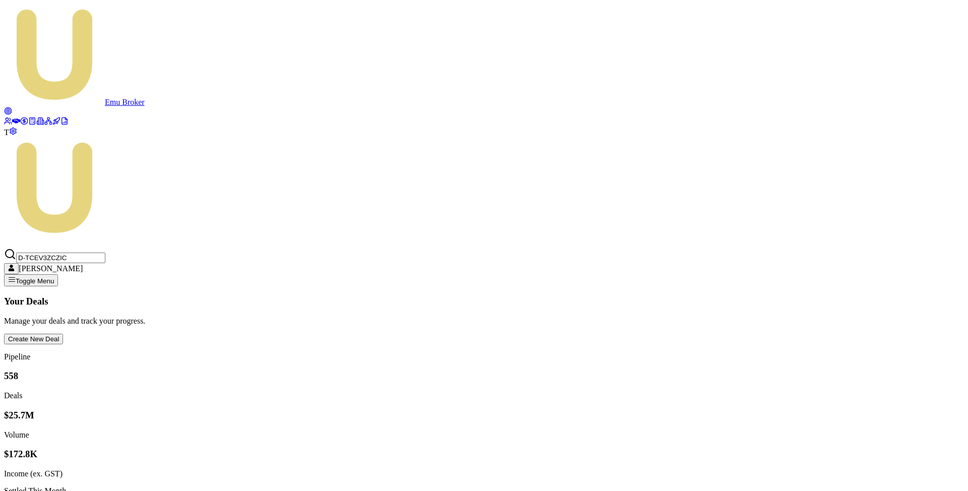
click at [20, 125] on icon at bounding box center [24, 121] width 8 height 8
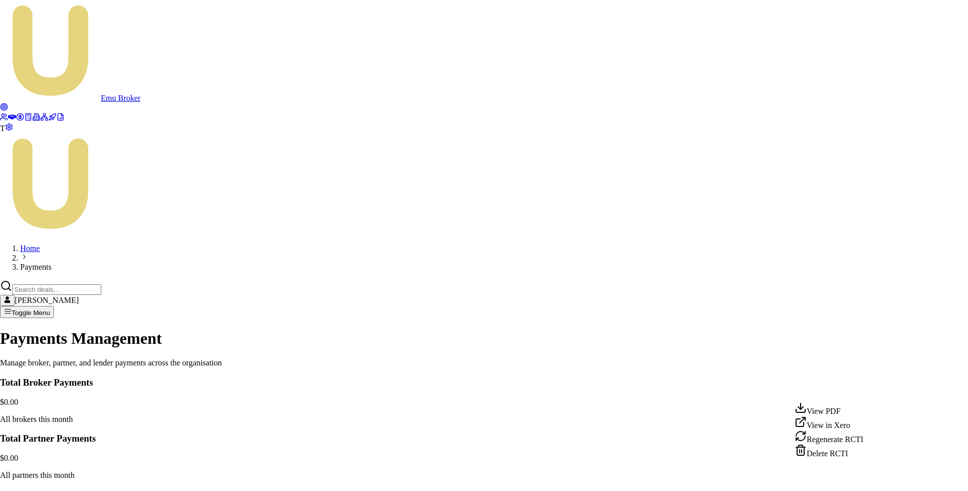
click at [872, 389] on html "Emu Broker T Home Payments [PERSON_NAME] Toggle Menu Payments Management Manage…" at bounding box center [484, 475] width 968 height 950
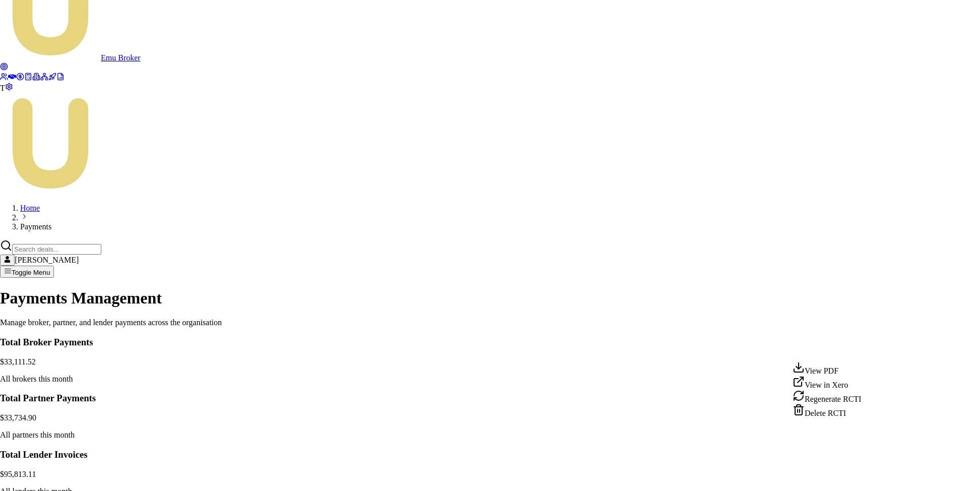
click at [870, 352] on html "Emu Broker T Home Payments [PERSON_NAME] Toggle Menu Payments Management Manage…" at bounding box center [484, 435] width 968 height 950
click at [841, 373] on div "View PDF" at bounding box center [827, 369] width 69 height 14
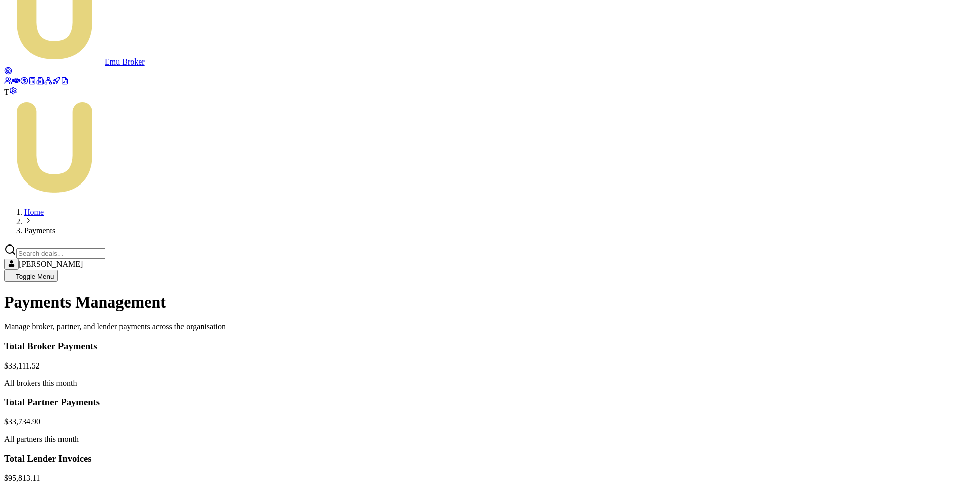
scroll to position [0, 0]
click at [8, 78] on circle at bounding box center [7, 79] width 3 height 3
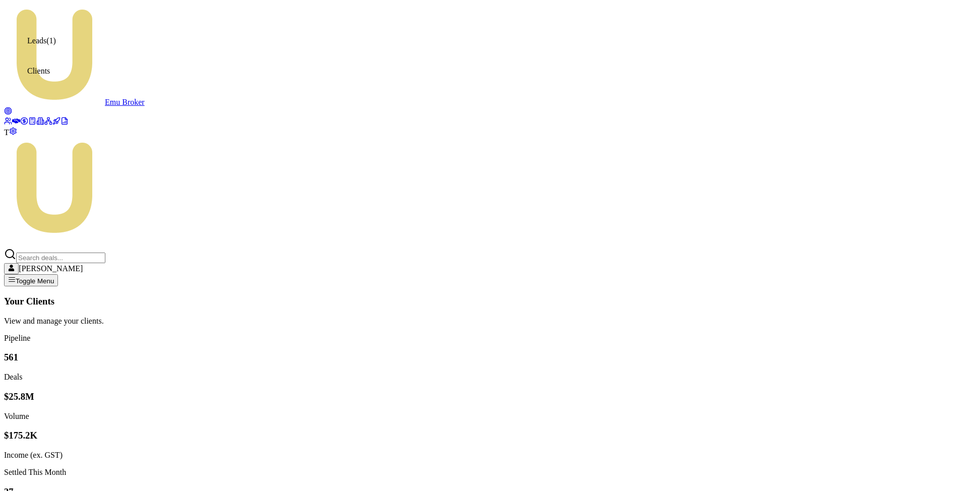
click at [12, 107] on icon at bounding box center [8, 111] width 8 height 8
